Goal: Information Seeking & Learning: Compare options

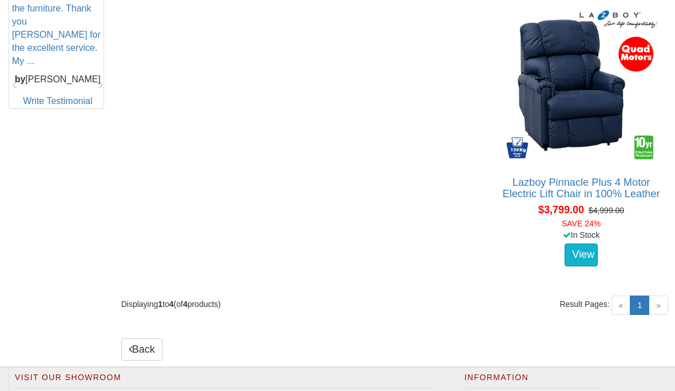
scroll to position [588, 0]
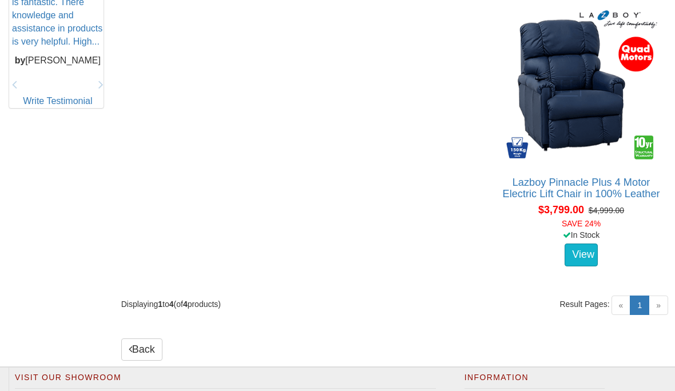
click at [590, 130] on img at bounding box center [582, 86] width 158 height 158
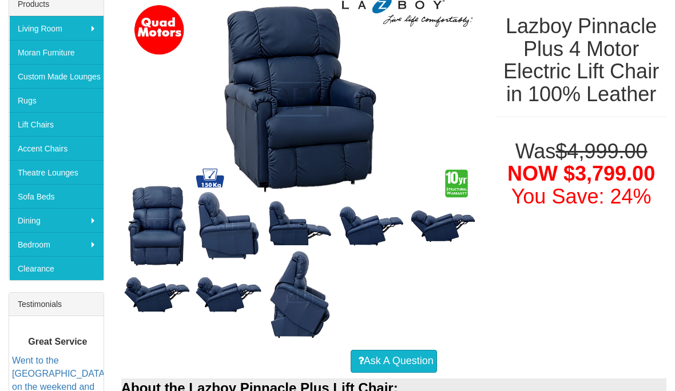
scroll to position [208, 0]
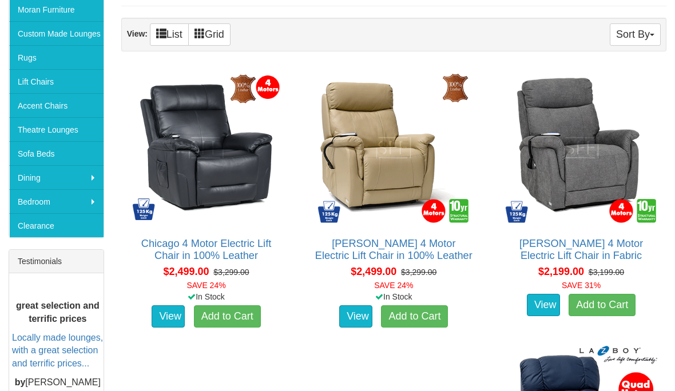
scroll to position [252, 0]
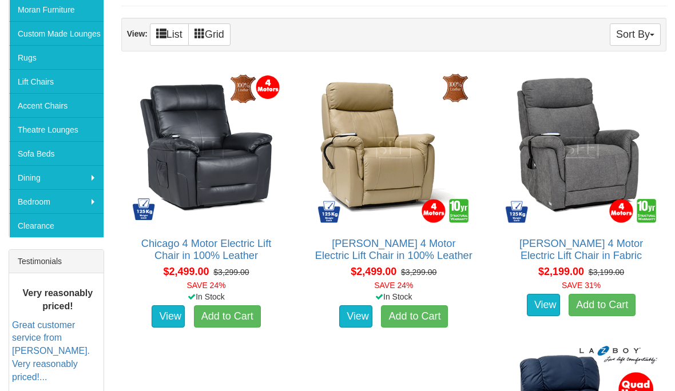
click at [369, 156] on img at bounding box center [394, 148] width 158 height 158
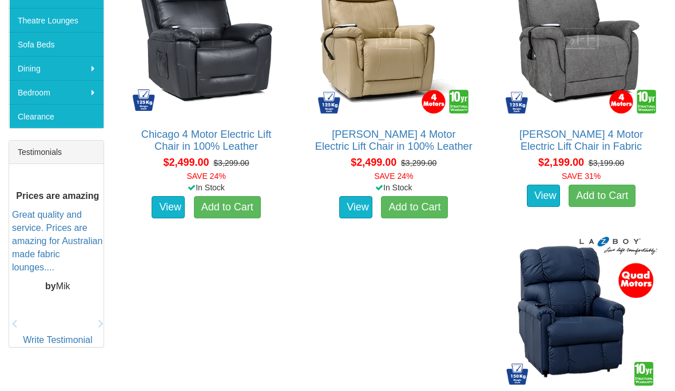
scroll to position [359, 0]
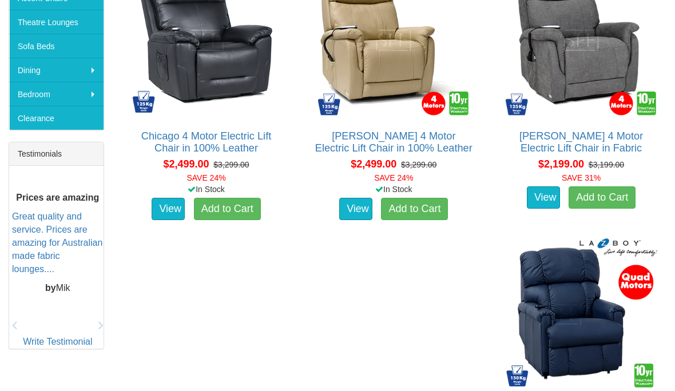
click at [586, 352] on img at bounding box center [582, 315] width 158 height 158
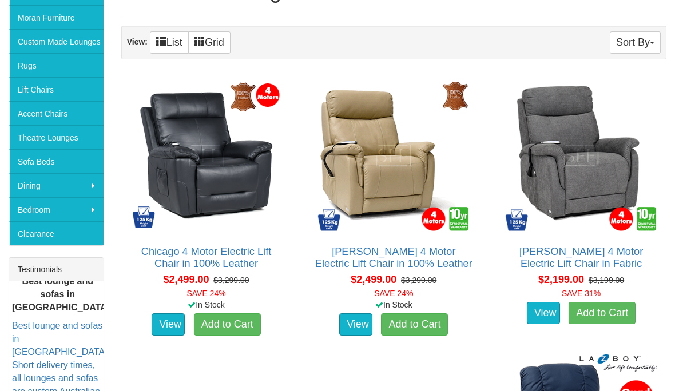
scroll to position [152, 0]
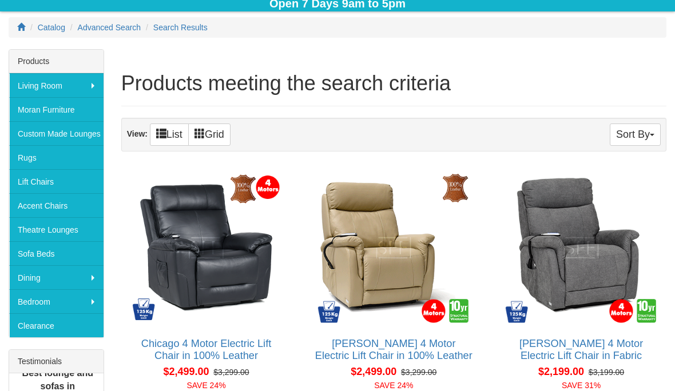
click at [171, 243] on img at bounding box center [207, 248] width 158 height 158
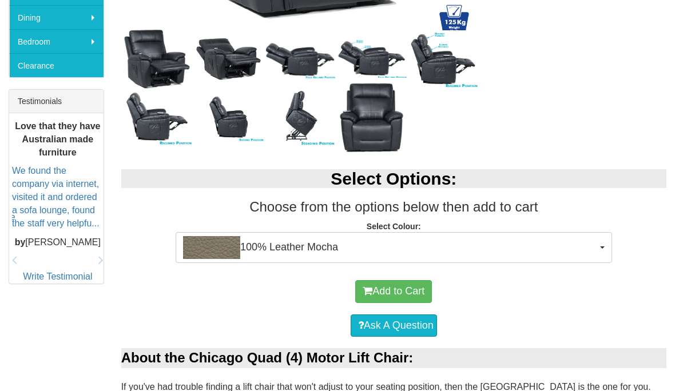
scroll to position [412, 0]
click at [611, 239] on button "100% Leather Mocha" at bounding box center [394, 247] width 437 height 31
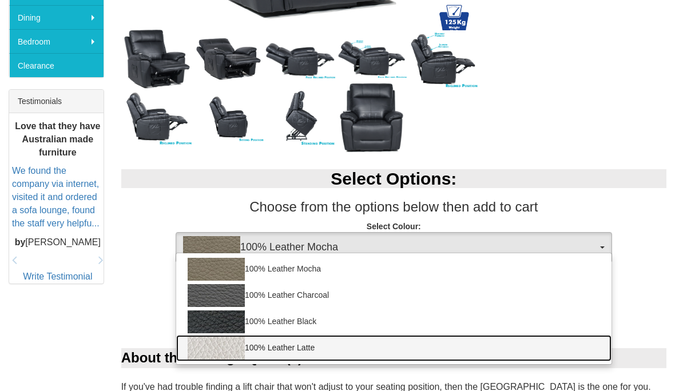
click at [318, 355] on link "100% Leather Latte" at bounding box center [394, 348] width 436 height 26
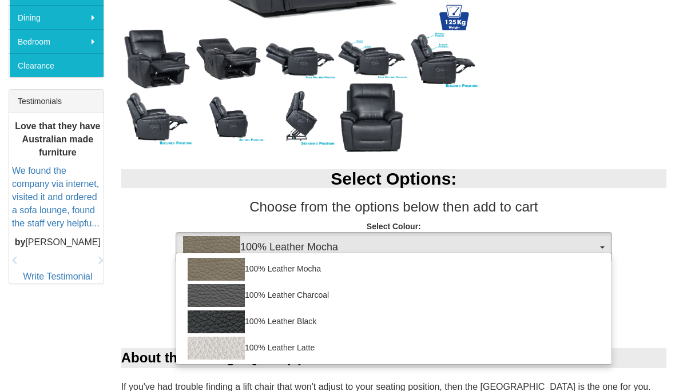
select select "2000"
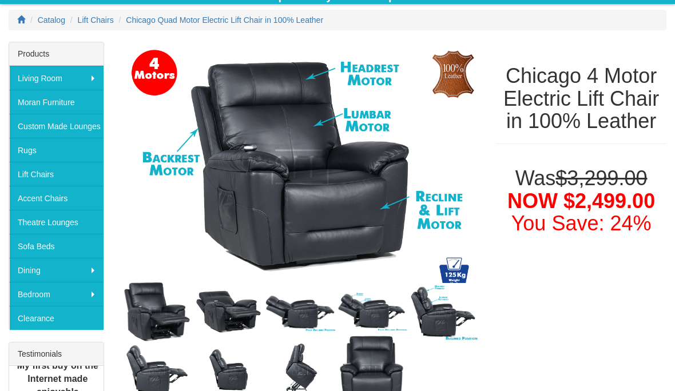
scroll to position [166, 0]
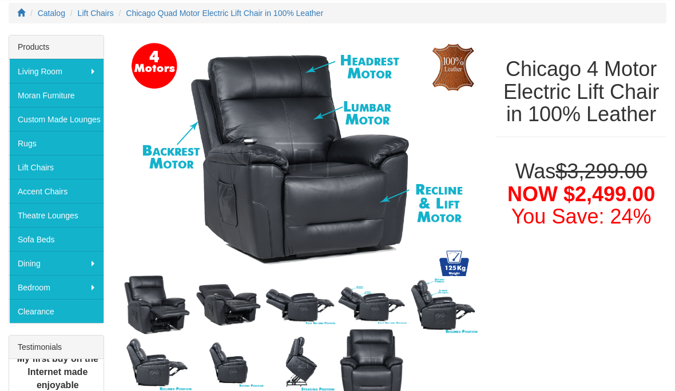
click at [456, 323] on img at bounding box center [444, 305] width 72 height 58
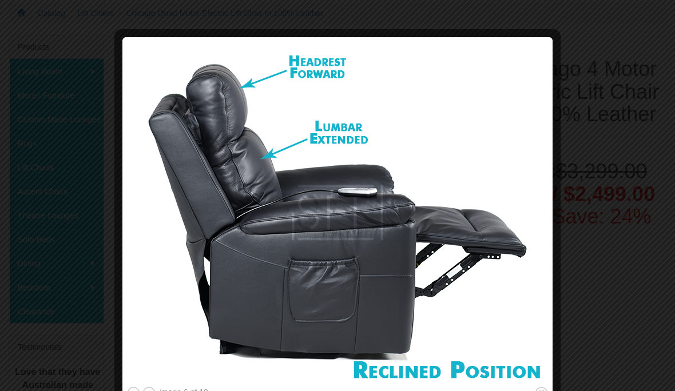
click at [539, 340] on img at bounding box center [337, 212] width 422 height 343
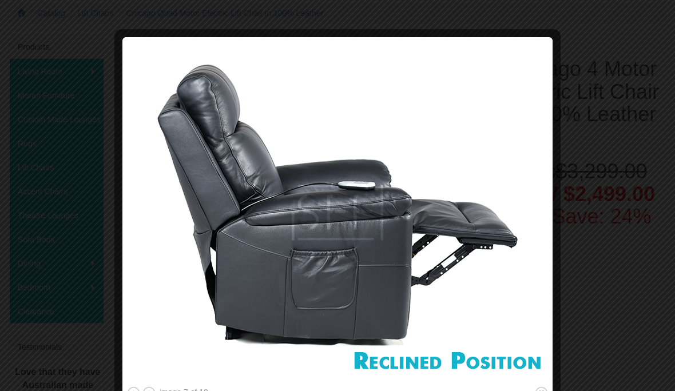
click at [533, 339] on img at bounding box center [337, 212] width 422 height 343
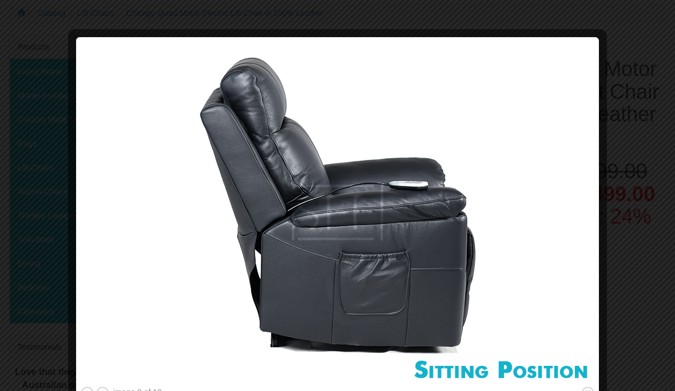
click at [559, 328] on img at bounding box center [337, 212] width 515 height 343
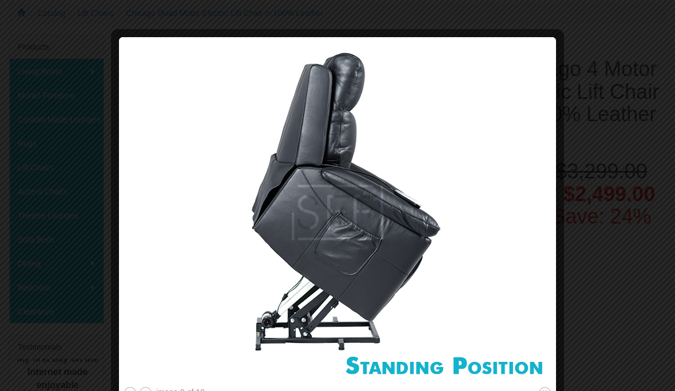
click at [535, 334] on img at bounding box center [337, 212] width 429 height 343
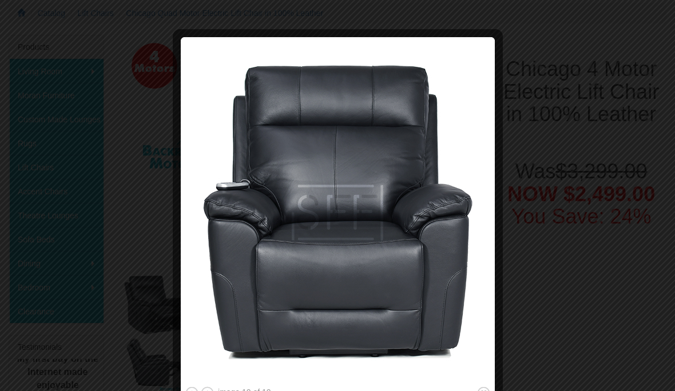
click at [509, 349] on div at bounding box center [337, 195] width 675 height 391
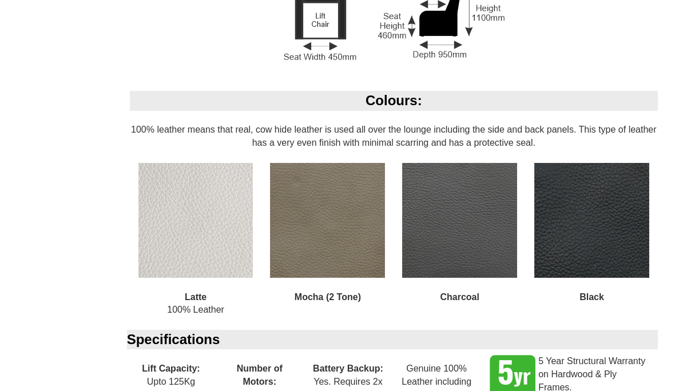
scroll to position [986, 0]
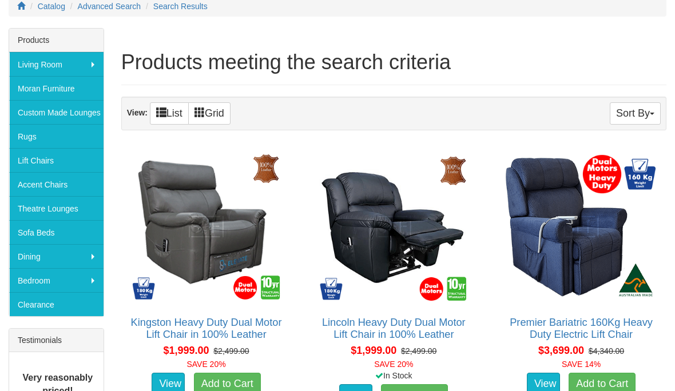
scroll to position [163, 0]
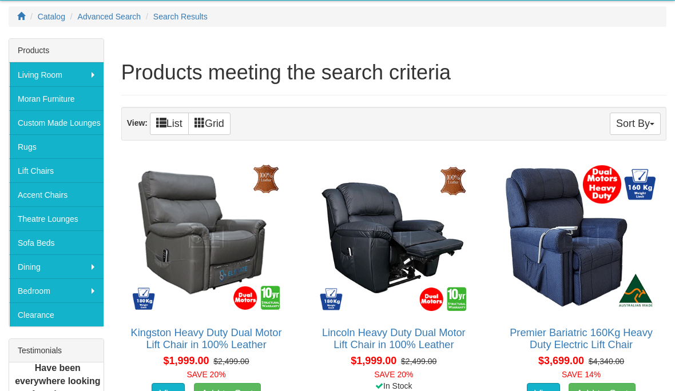
click at [428, 252] on img at bounding box center [394, 238] width 158 height 158
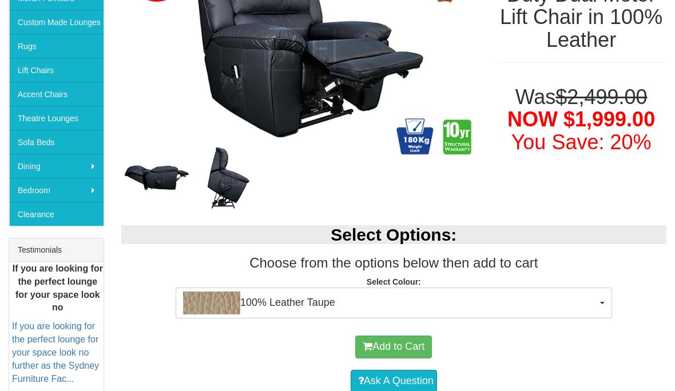
scroll to position [263, 0]
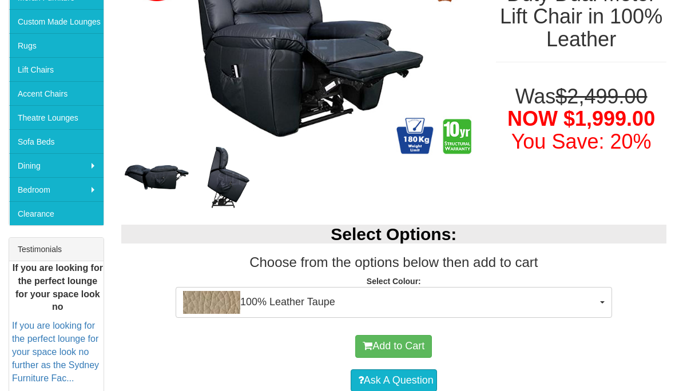
click at [607, 298] on button "100% Leather Taupe" at bounding box center [394, 303] width 437 height 31
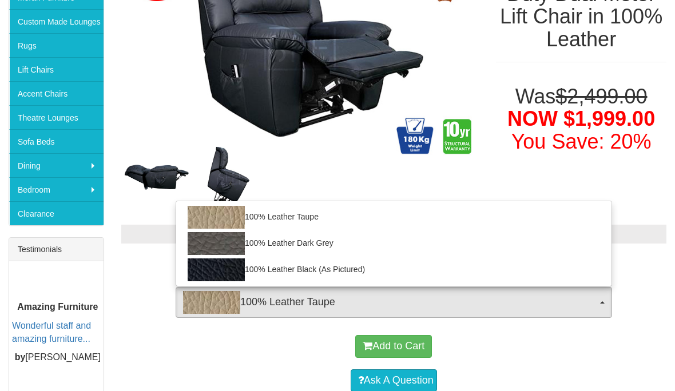
click at [606, 301] on div at bounding box center [337, 195] width 675 height 391
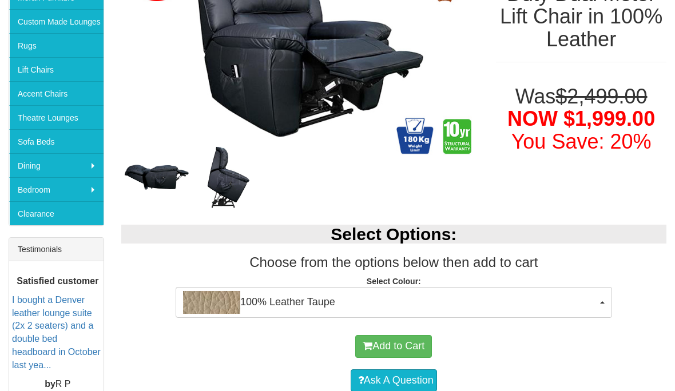
click at [588, 350] on div "Add to Cart" at bounding box center [394, 347] width 534 height 34
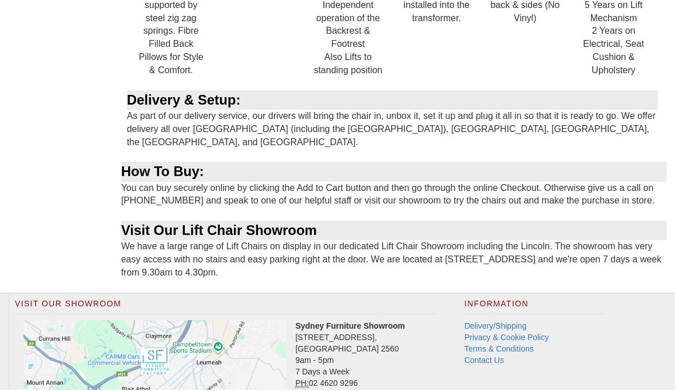
scroll to position [1273, 0]
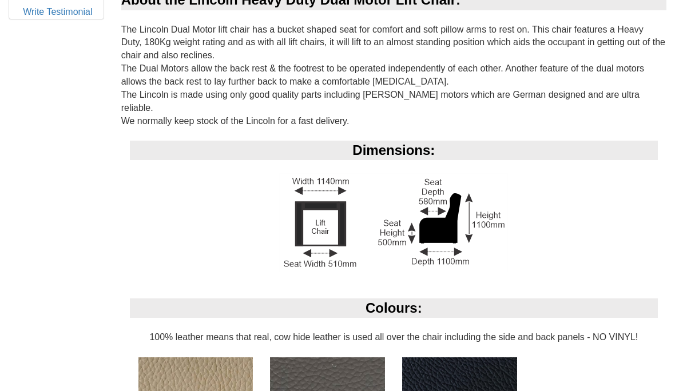
scroll to position [653, 0]
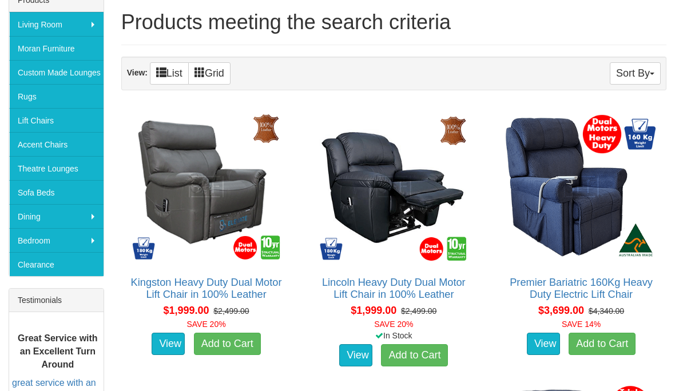
scroll to position [212, 0]
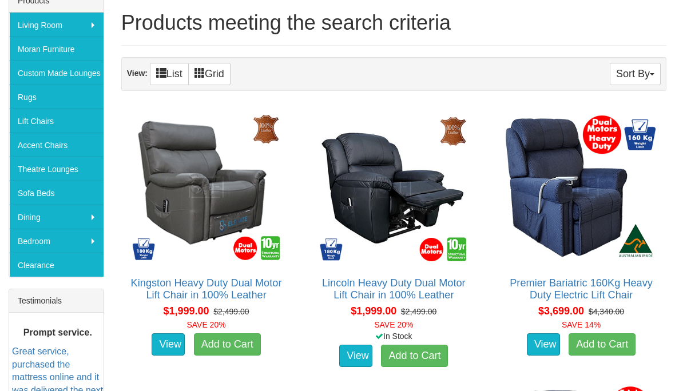
click at [158, 215] on img at bounding box center [207, 188] width 158 height 158
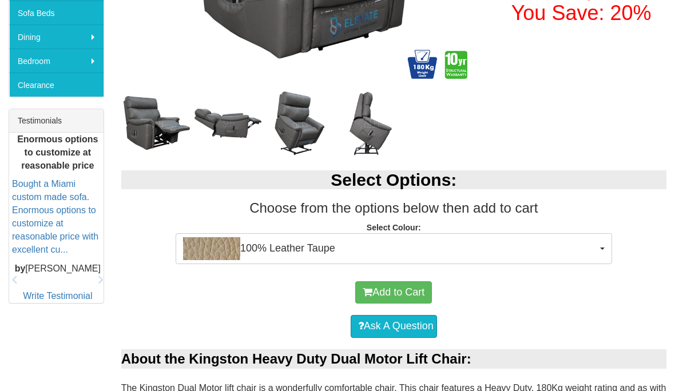
scroll to position [393, 0]
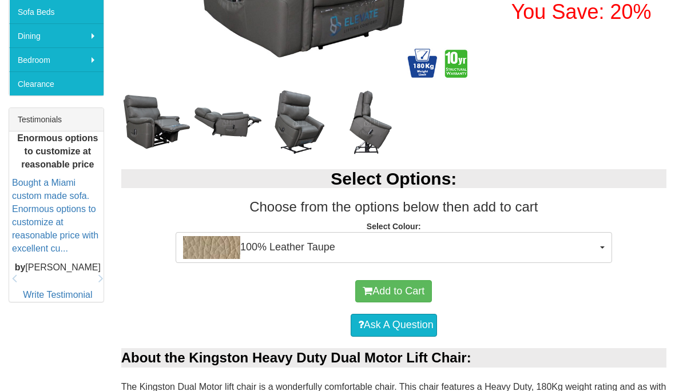
click at [604, 244] on button "100% Leather Taupe" at bounding box center [394, 248] width 437 height 31
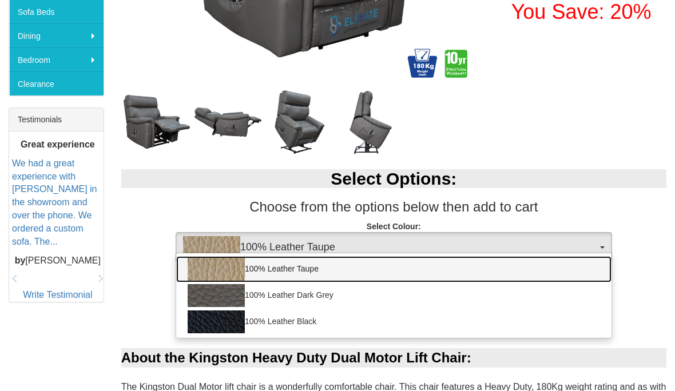
scroll to position [394, 0]
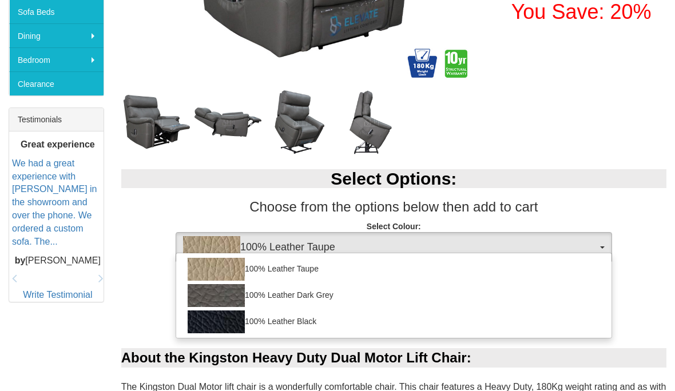
click at [610, 243] on div at bounding box center [337, 195] width 675 height 391
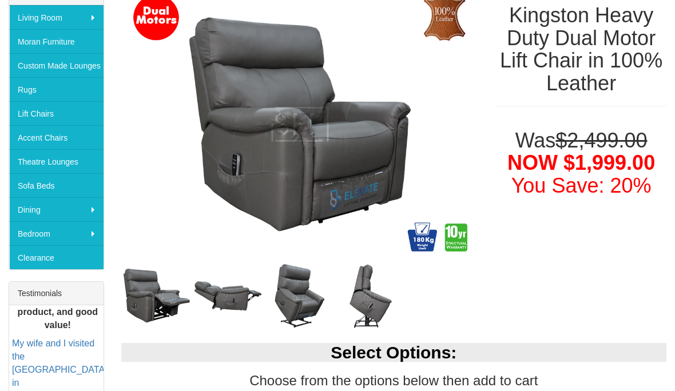
scroll to position [219, 0]
click at [143, 302] on img at bounding box center [157, 296] width 72 height 57
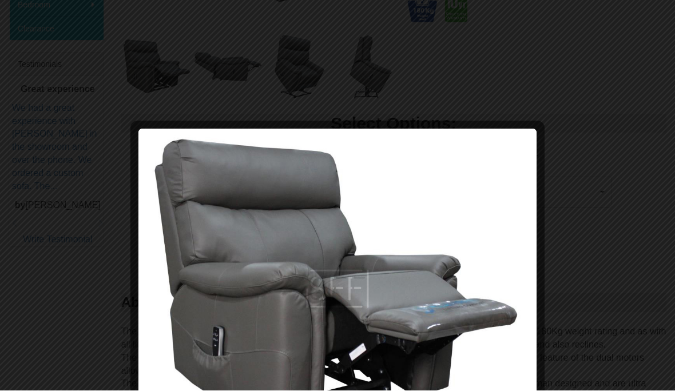
scroll to position [451, 0]
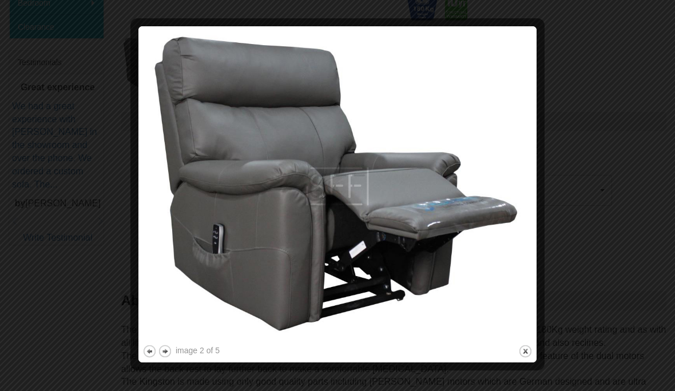
click at [509, 232] on img at bounding box center [338, 186] width 390 height 313
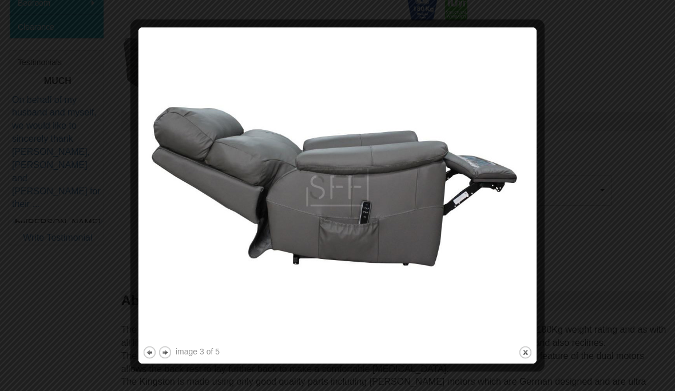
click at [528, 271] on img at bounding box center [338, 187] width 390 height 313
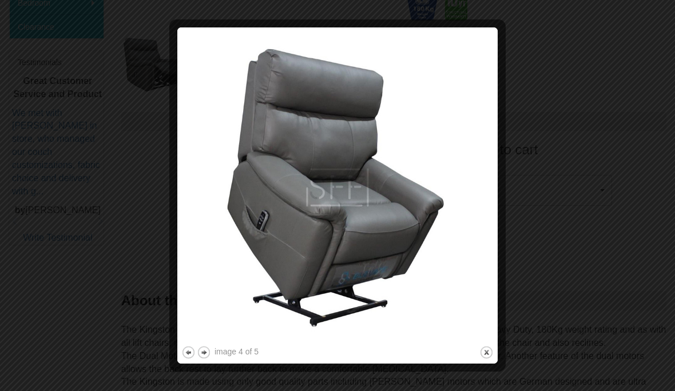
click at [504, 274] on div at bounding box center [500, 195] width 12 height 329
click at [481, 283] on img at bounding box center [337, 187] width 313 height 313
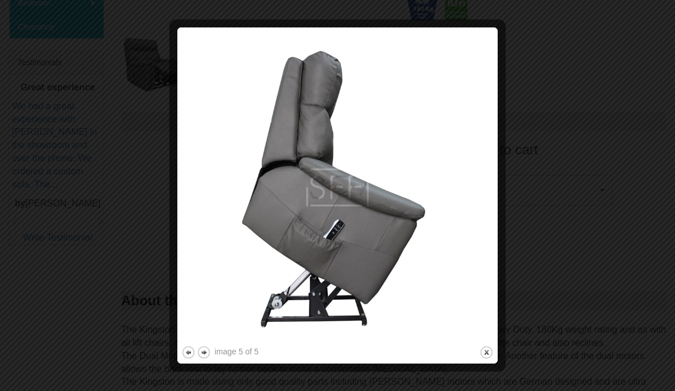
click at [10, 0] on div at bounding box center [337, 195] width 675 height 391
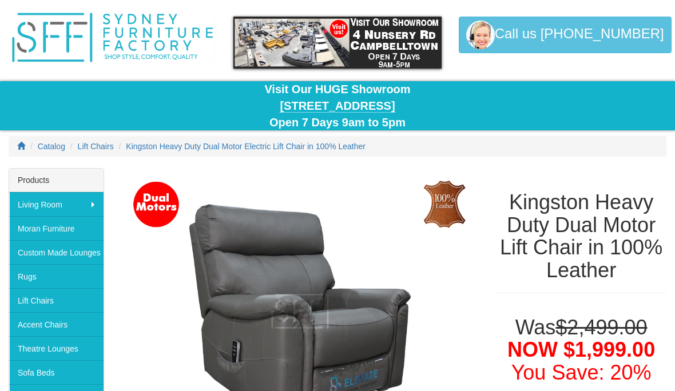
scroll to position [0, 0]
